Goal: Task Accomplishment & Management: Use online tool/utility

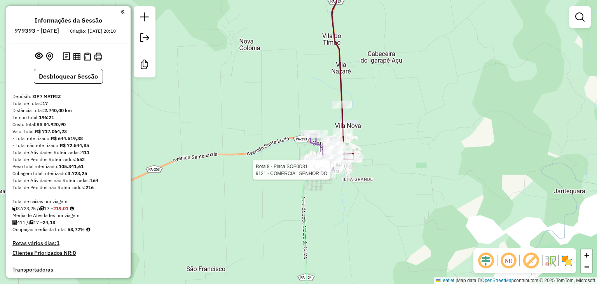
scroll to position [621, 0]
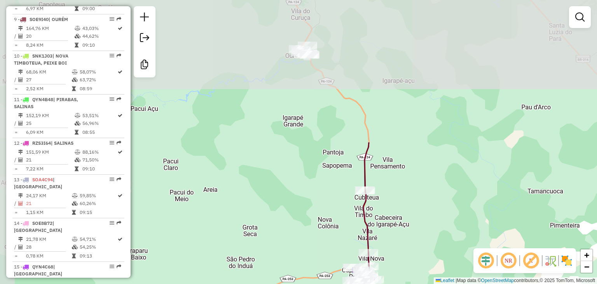
drag, startPoint x: 389, startPoint y: 47, endPoint x: 408, endPoint y: 213, distance: 167.5
click at [408, 222] on div "Janela de atendimento Grade de atendimento Capacidade Transportadoras Veículos …" at bounding box center [298, 142] width 597 height 284
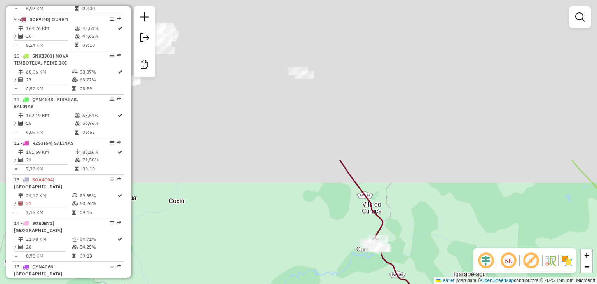
drag, startPoint x: 349, startPoint y: 36, endPoint x: 413, endPoint y: 195, distance: 171.4
click at [423, 236] on div "Janela de atendimento Grade de atendimento Capacidade Transportadoras Veículos …" at bounding box center [298, 142] width 597 height 284
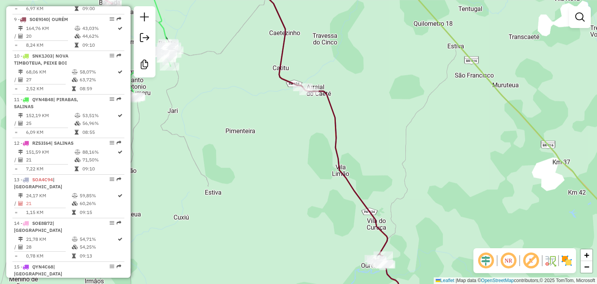
drag, startPoint x: 342, startPoint y: 41, endPoint x: 415, endPoint y: 202, distance: 176.8
click at [422, 240] on div "Janela de atendimento Grade de atendimento Capacidade Transportadoras Veículos …" at bounding box center [298, 142] width 597 height 284
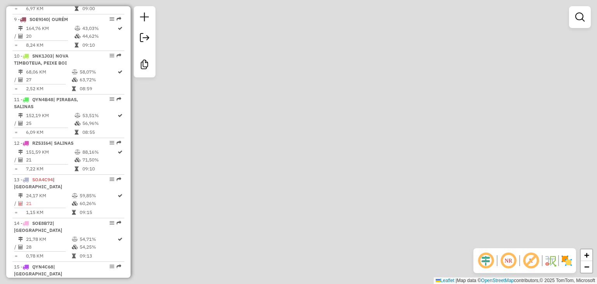
drag, startPoint x: 463, startPoint y: 200, endPoint x: 378, endPoint y: 23, distance: 196.9
click at [378, 23] on div "Janela de atendimento Grade de atendimento Capacidade Transportadoras Veículos …" at bounding box center [298, 142] width 597 height 284
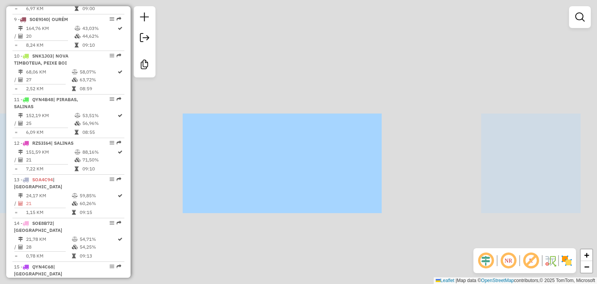
drag, startPoint x: 451, startPoint y: 183, endPoint x: 416, endPoint y: 107, distance: 83.0
click at [395, 50] on div "Janela de atendimento Grade de atendimento Capacidade Transportadoras Veículos …" at bounding box center [298, 142] width 597 height 284
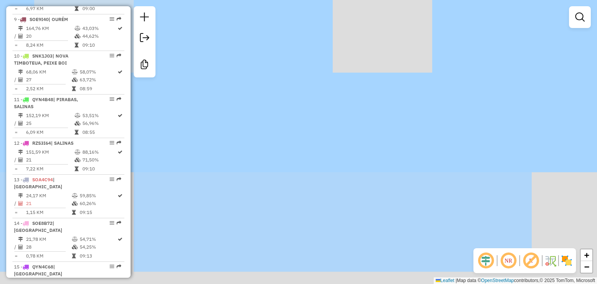
drag, startPoint x: 438, startPoint y: 188, endPoint x: 463, endPoint y: 193, distance: 25.4
click at [392, 59] on div "Janela de atendimento Grade de atendimento Capacidade Transportadoras Veículos …" at bounding box center [298, 142] width 597 height 284
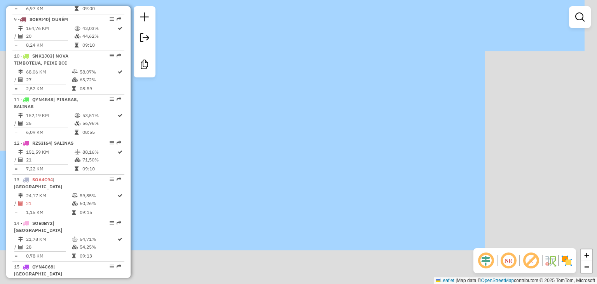
drag, startPoint x: 421, startPoint y: 99, endPoint x: 427, endPoint y: 105, distance: 8.3
click at [417, 73] on div "Janela de atendimento Grade de atendimento Capacidade Transportadoras Veículos …" at bounding box center [298, 142] width 597 height 284
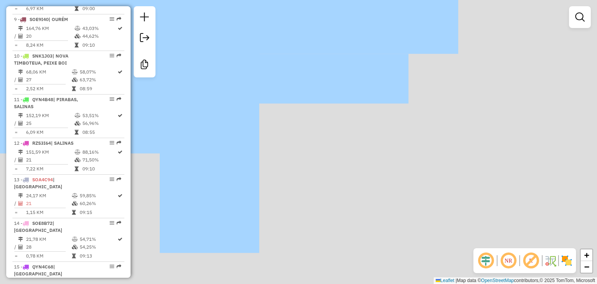
drag, startPoint x: 484, startPoint y: 192, endPoint x: 417, endPoint y: 69, distance: 140.6
click at [417, 62] on div "Janela de atendimento Grade de atendimento Capacidade Transportadoras Veículos …" at bounding box center [298, 142] width 597 height 284
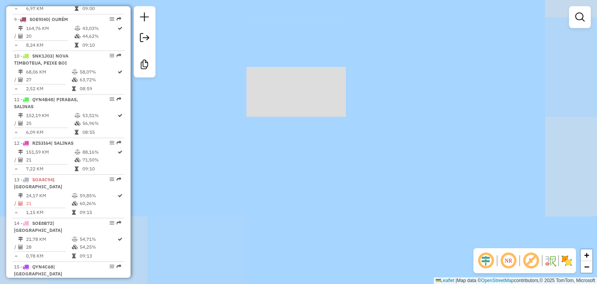
drag, startPoint x: 443, startPoint y: 186, endPoint x: 409, endPoint y: 63, distance: 127.5
click at [409, 63] on div "Janela de atendimento Grade de atendimento Capacidade Transportadoras Veículos …" at bounding box center [298, 142] width 597 height 284
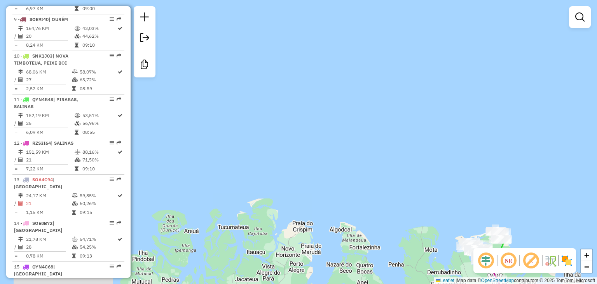
drag, startPoint x: 458, startPoint y: 178, endPoint x: 416, endPoint y: 29, distance: 154.3
click at [415, 24] on div "Janela de atendimento Grade de atendimento Capacidade Transportadoras Veículos …" at bounding box center [298, 142] width 597 height 284
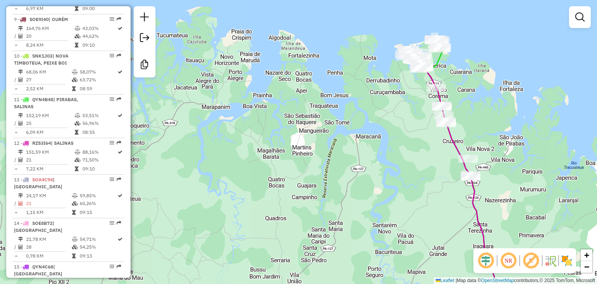
drag, startPoint x: 471, startPoint y: 186, endPoint x: 416, endPoint y: 65, distance: 132.8
click at [423, 67] on icon at bounding box center [459, 172] width 72 height 211
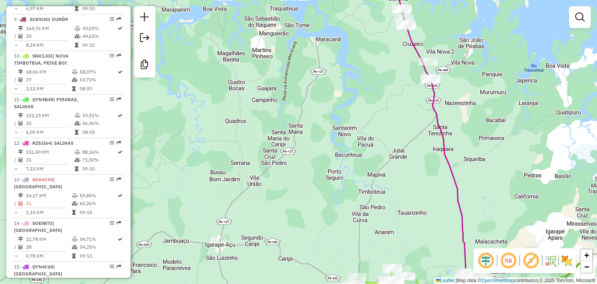
drag, startPoint x: 486, startPoint y: 223, endPoint x: 471, endPoint y: 131, distance: 93.0
click at [471, 131] on div "Janela de atendimento Grade de atendimento Capacidade Transportadoras Veículos …" at bounding box center [298, 142] width 597 height 284
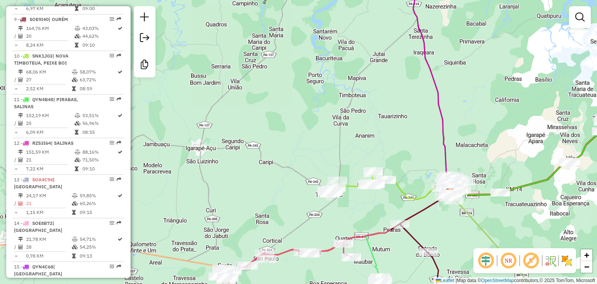
drag, startPoint x: 465, startPoint y: 212, endPoint x: 457, endPoint y: 196, distance: 18.1
click at [457, 196] on icon at bounding box center [500, 250] width 104 height 114
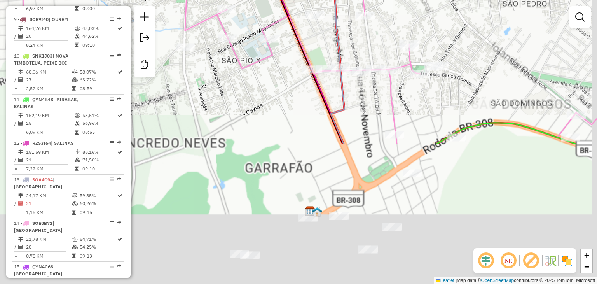
drag, startPoint x: 377, startPoint y: 91, endPoint x: 377, endPoint y: 51, distance: 40.1
click at [377, 51] on div "Janela de atendimento Grade de atendimento Capacidade Transportadoras Veículos …" at bounding box center [298, 142] width 597 height 284
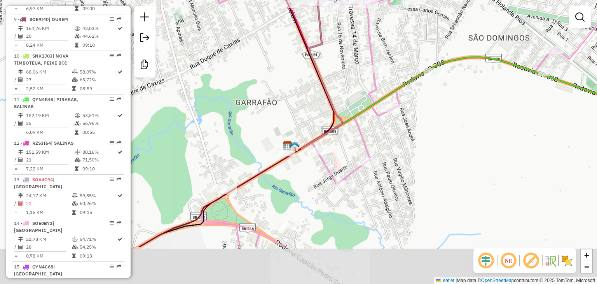
drag, startPoint x: 418, startPoint y: 143, endPoint x: 409, endPoint y: 107, distance: 38.0
click at [409, 107] on div "Rota 14 - Placa SOE8B72 4131 - DEPOSITO DO NEY Janela de atendimento Grade de a…" at bounding box center [298, 142] width 597 height 284
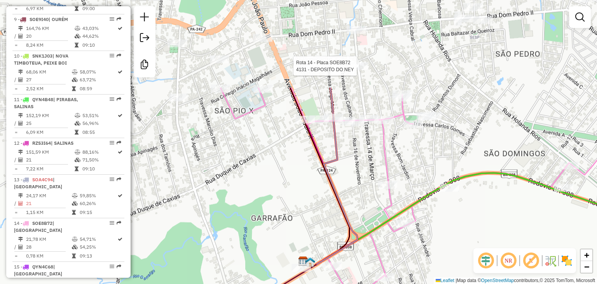
drag, startPoint x: 329, startPoint y: 62, endPoint x: 346, endPoint y: 179, distance: 118.2
click at [345, 179] on div "Rota 14 - Placa SOE8B72 4131 - DEPOSITO DO NEY Janela de atendimento Grade de a…" at bounding box center [298, 142] width 597 height 284
